Goal: Transaction & Acquisition: Book appointment/travel/reservation

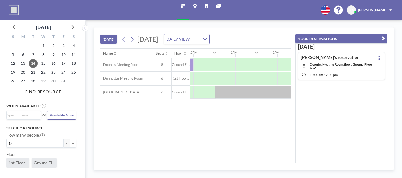
scroll to position [0, 502]
click at [282, 62] on div at bounding box center [286, 64] width 21 height 13
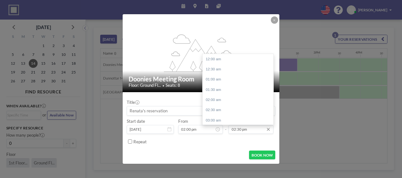
scroll to position [296, 0]
click at [250, 129] on input "02:30 pm" at bounding box center [250, 129] width 45 height 9
click at [217, 90] on div "04:00 pm" at bounding box center [239, 89] width 74 height 10
type input "04:00 pm"
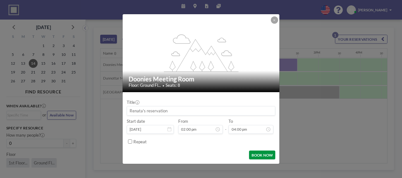
scroll to position [326, 0]
click at [261, 152] on button "BOOK NOW" at bounding box center [262, 155] width 26 height 9
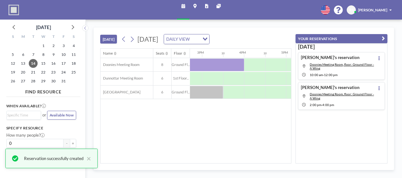
scroll to position [0, 619]
click at [132, 40] on icon at bounding box center [132, 39] width 3 height 5
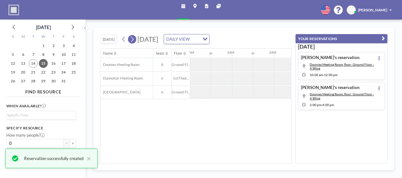
click at [132, 40] on icon at bounding box center [132, 39] width 3 height 5
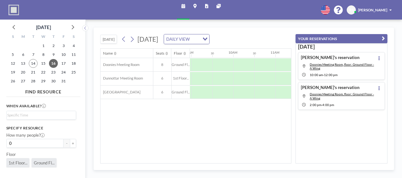
scroll to position [0, 378]
click at [234, 63] on div at bounding box center [242, 64] width 21 height 13
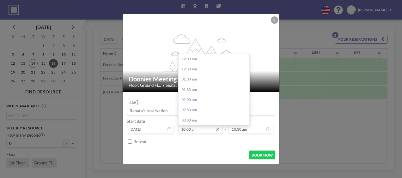
scroll to position [204, 0]
click at [191, 130] on input "10:00 am" at bounding box center [200, 129] width 45 height 9
click at [184, 130] on input "10:00 am" at bounding box center [200, 129] width 45 height 9
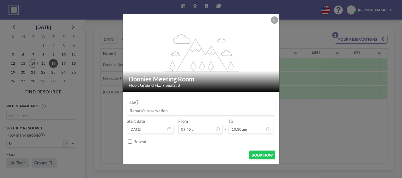
type input "09:45 am"
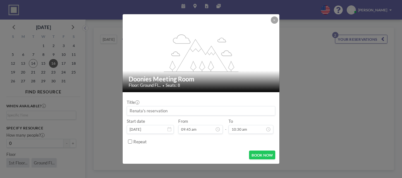
click at [224, 146] on form "Title Start date [DATE] From 09:45 am - To 10:30 am Repeat BOOK NOW" at bounding box center [200, 127] width 157 height 71
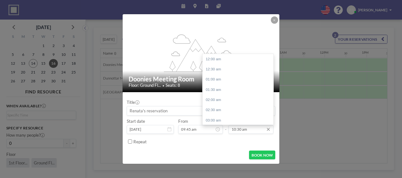
scroll to position [214, 0]
click at [215, 70] on div "11:00 am" at bounding box center [239, 69] width 74 height 10
type input "11:00 am"
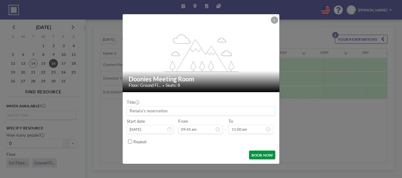
click at [260, 155] on button "BOOK NOW" at bounding box center [262, 155] width 26 height 9
